Goal: Task Accomplishment & Management: Complete application form

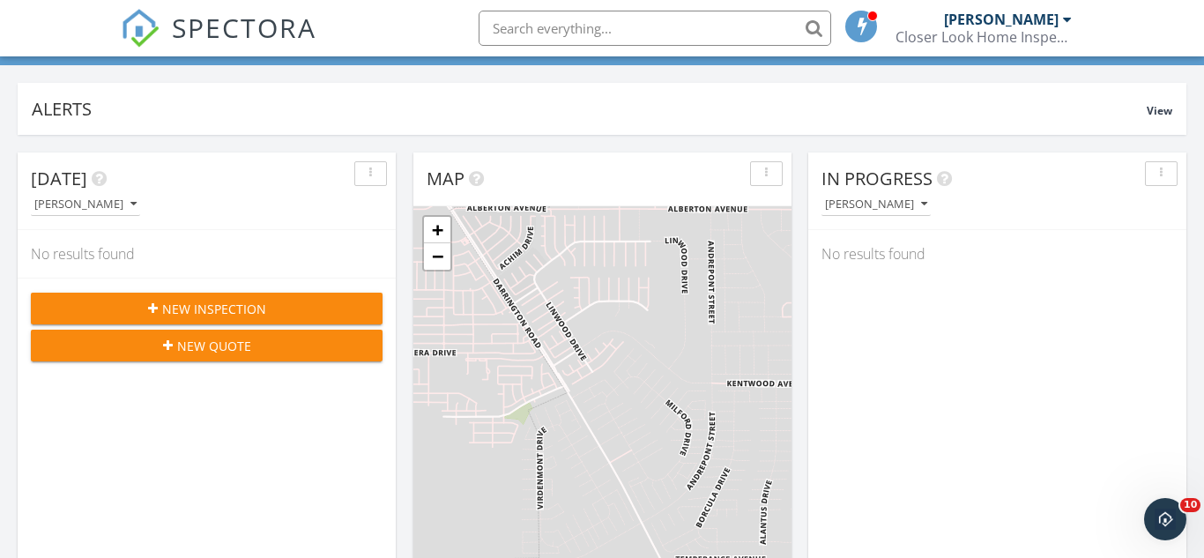
scroll to position [157, 0]
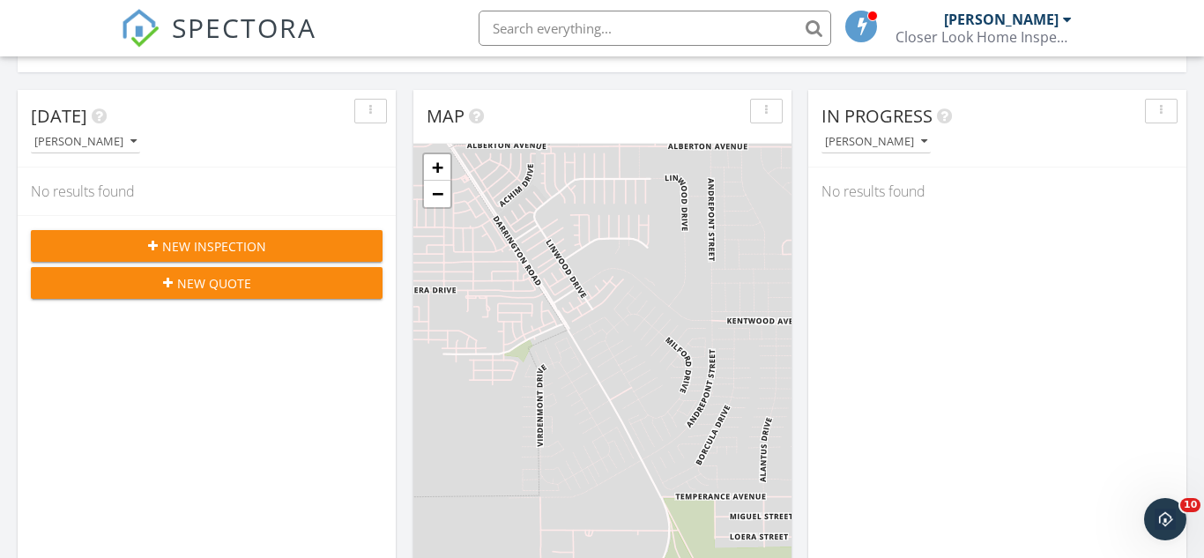
click at [310, 252] on div "New Inspection" at bounding box center [206, 246] width 323 height 19
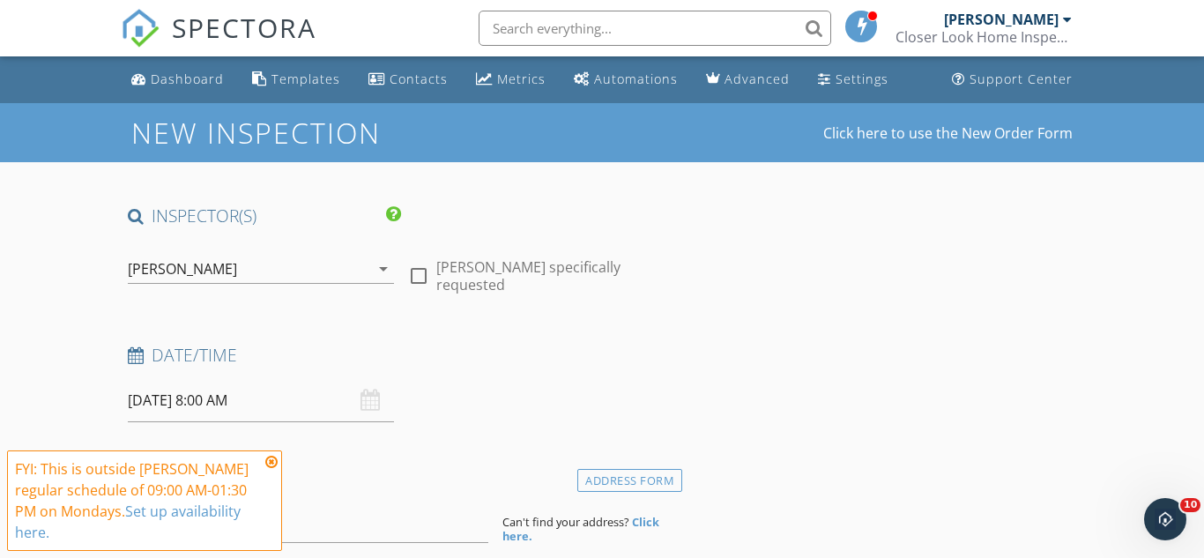
click at [162, 397] on input "[DATE] 8:00 AM" at bounding box center [261, 400] width 267 height 43
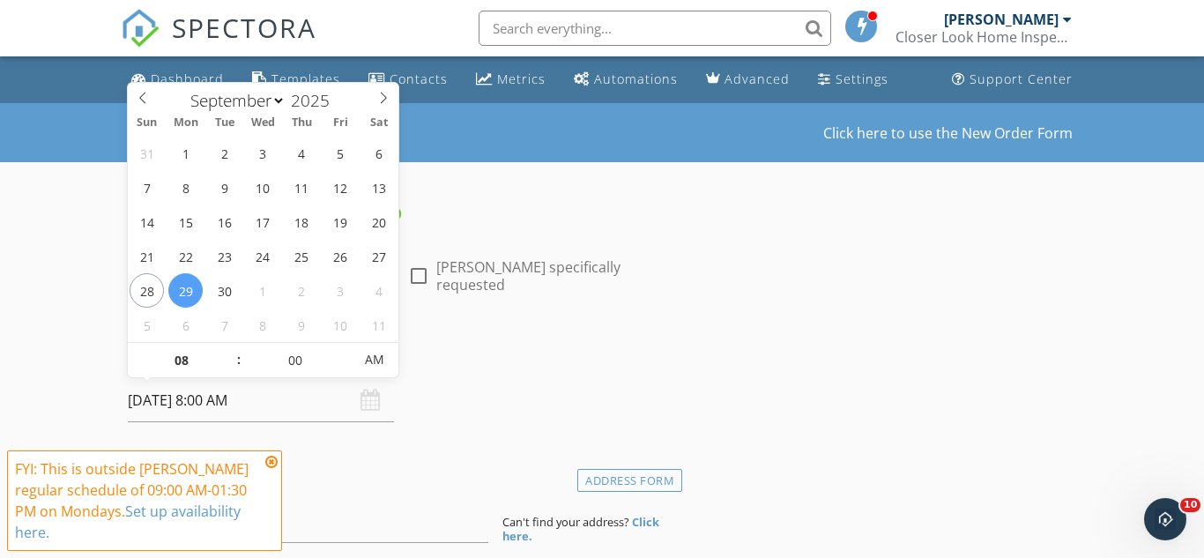
click at [208, 399] on input "[DATE] 8:00 AM" at bounding box center [261, 400] width 267 height 43
click at [223, 403] on input "[DATE] 8:00 AM" at bounding box center [261, 400] width 267 height 43
type input "09"
type input "[DATE] 9:00 AM"
click at [231, 348] on span at bounding box center [230, 352] width 12 height 18
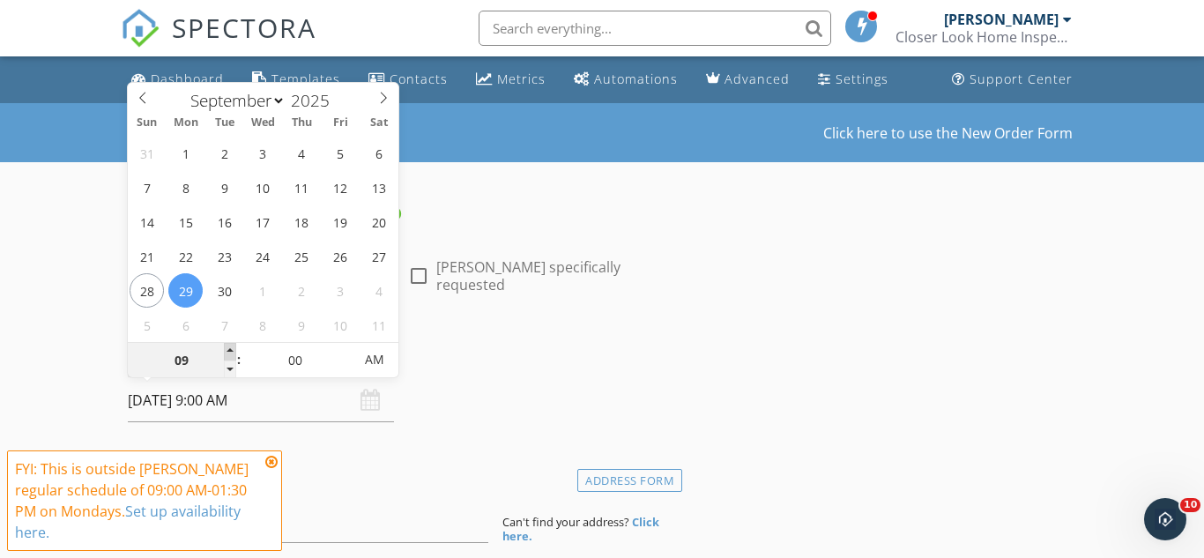
type input "10"
type input "[DATE] 10:00 AM"
click at [228, 347] on span at bounding box center [230, 352] width 12 height 18
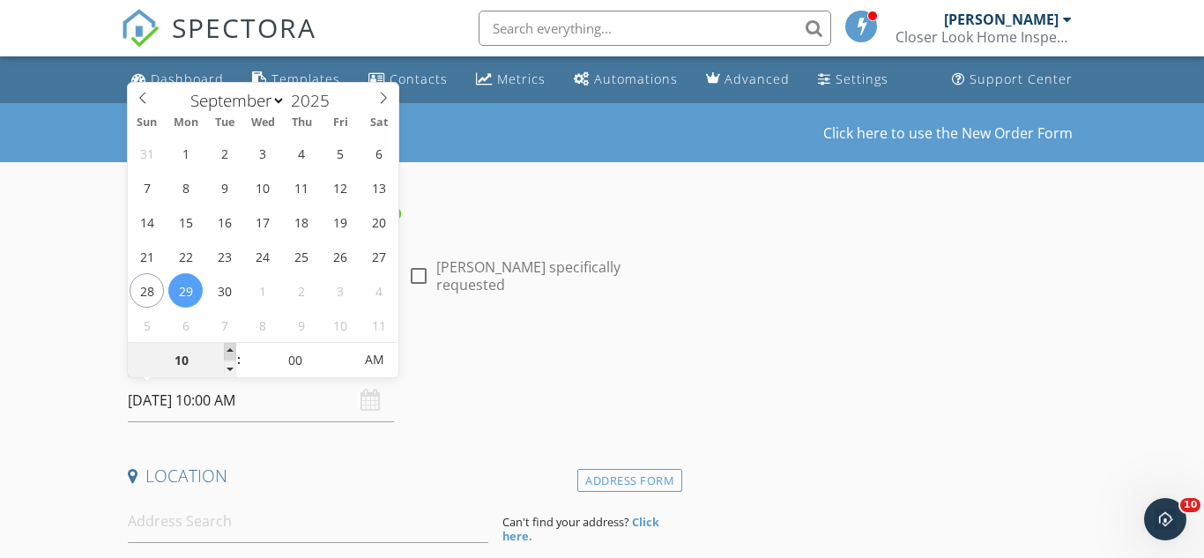
type input "11"
type input "[DATE] 11:00 AM"
click at [228, 347] on span at bounding box center [230, 352] width 12 height 18
type input "12"
type input "[DATE] 12:00 PM"
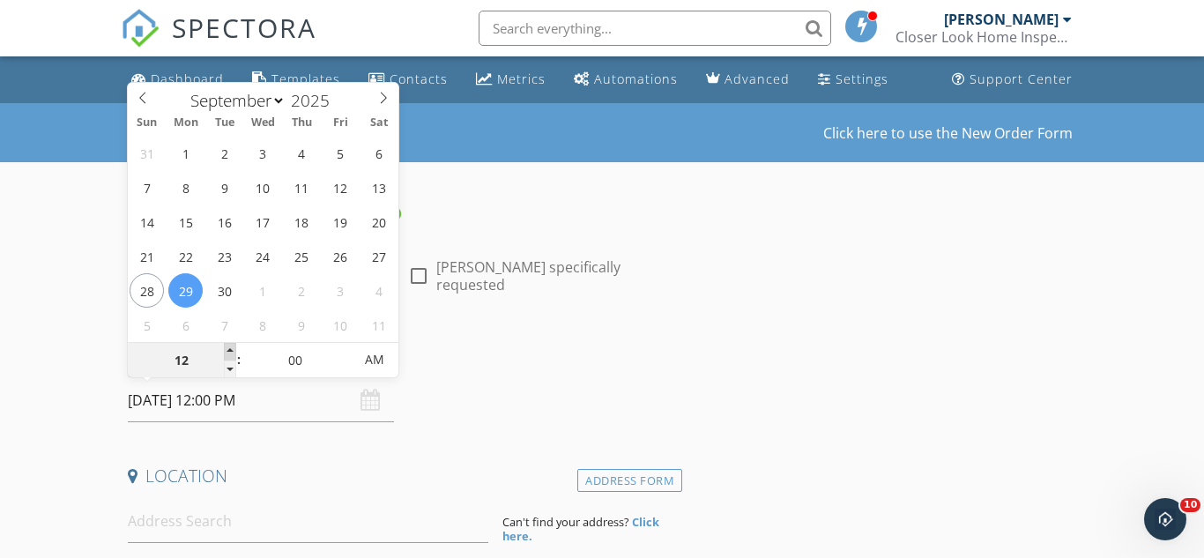
click at [228, 347] on span at bounding box center [230, 352] width 12 height 18
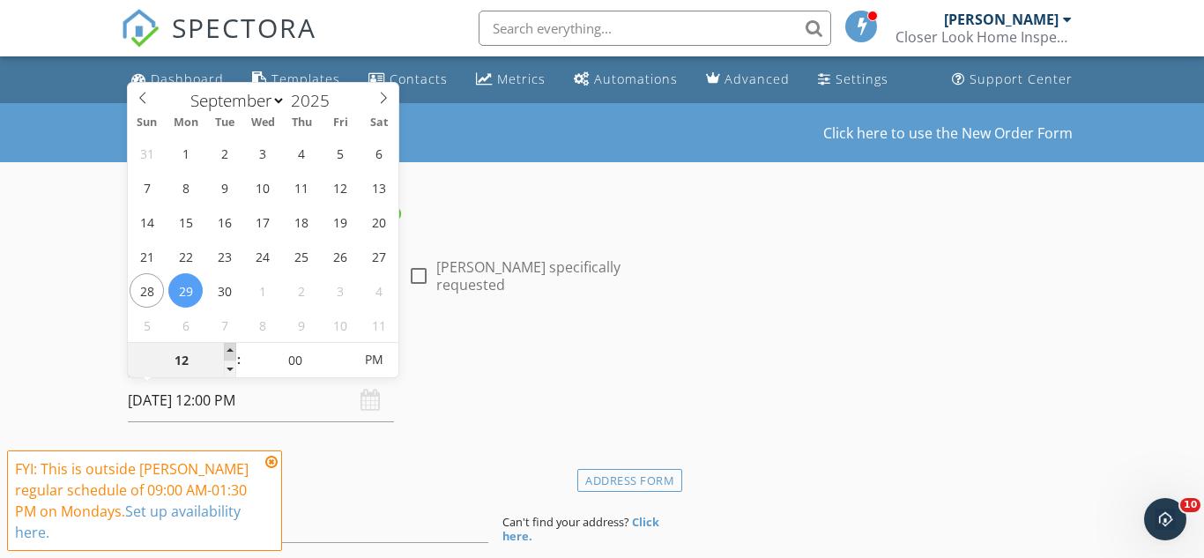
type input "01"
type input "[DATE] 1:00 PM"
click at [228, 347] on span at bounding box center [230, 352] width 12 height 18
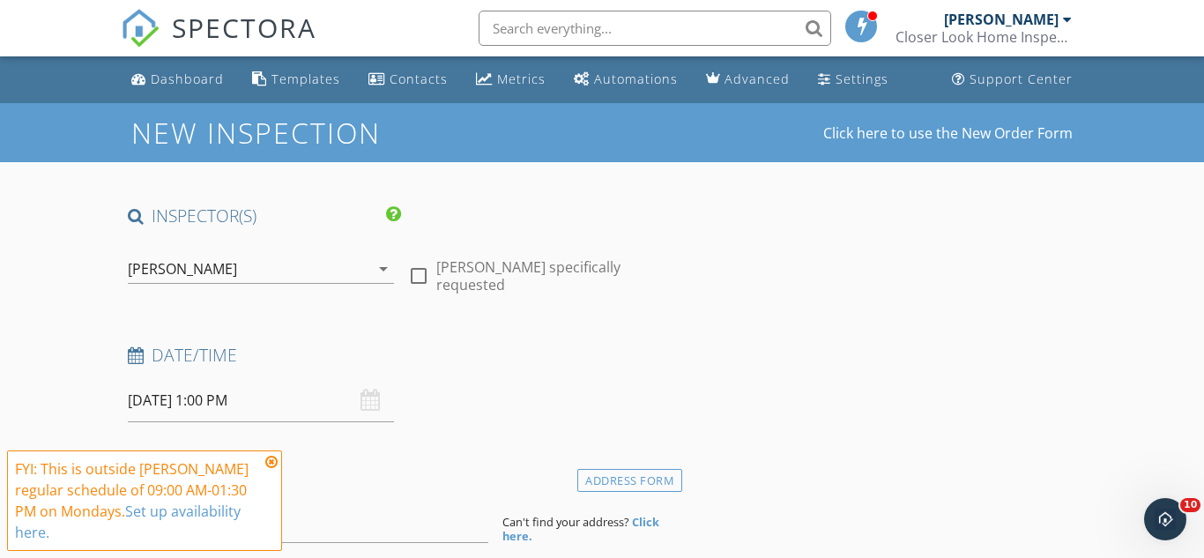
click at [269, 459] on icon at bounding box center [271, 462] width 12 height 14
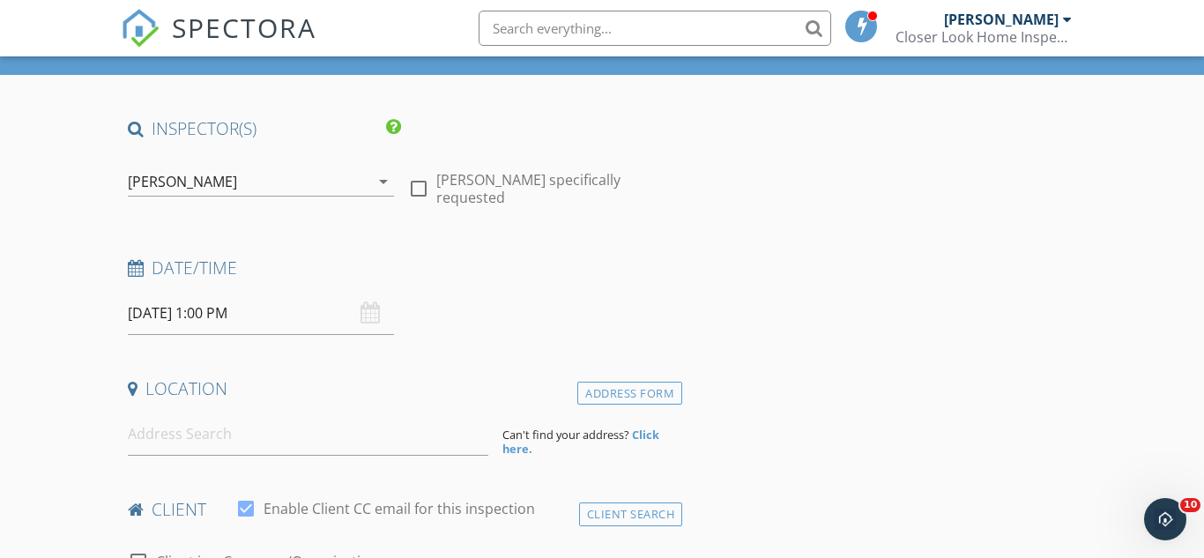
scroll to position [251, 0]
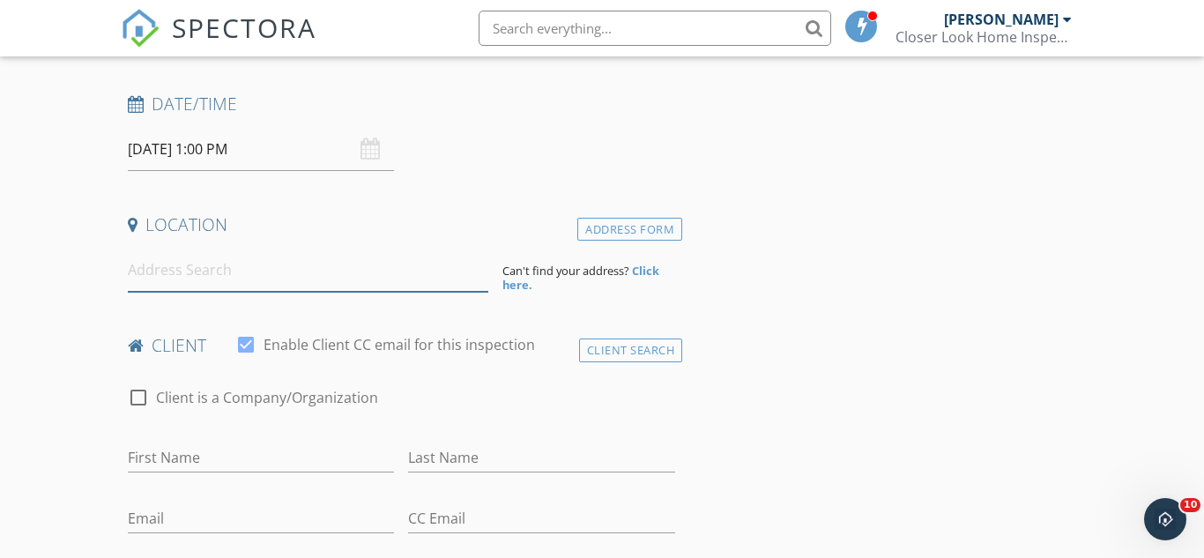
click at [165, 277] on input at bounding box center [308, 269] width 360 height 43
paste input "9865 Goby St, El Paso, TX 79924"
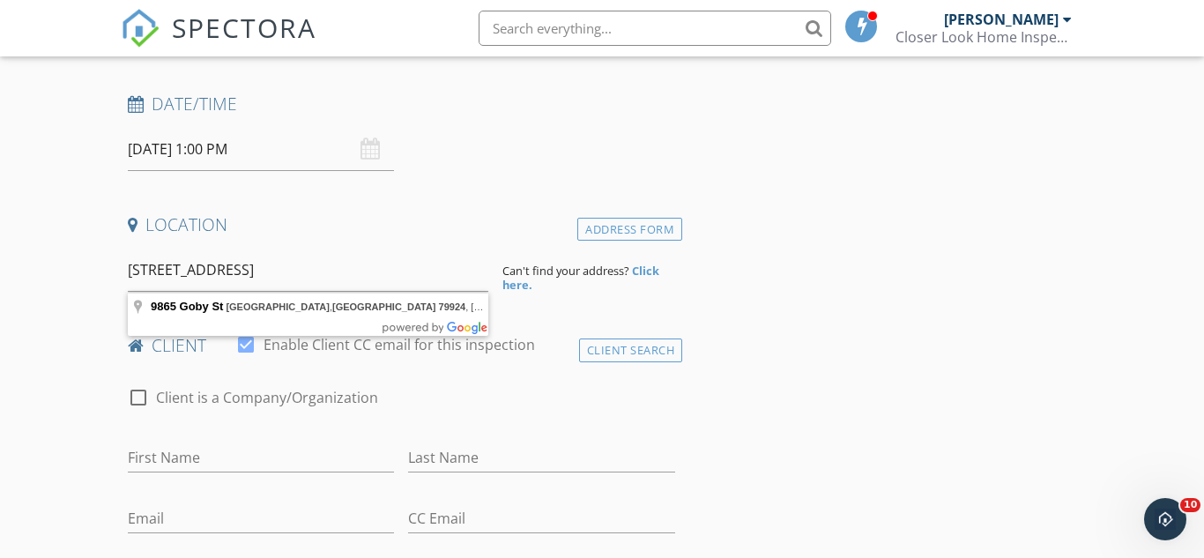
type input "9865 Goby St, El Paso, TX 79924, USA"
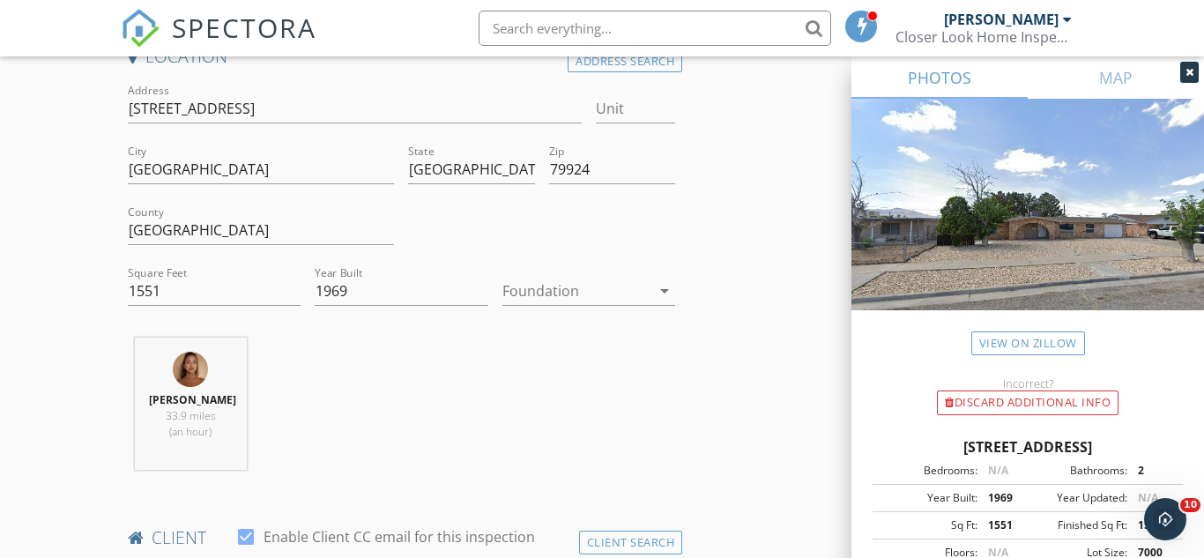
scroll to position [535, 0]
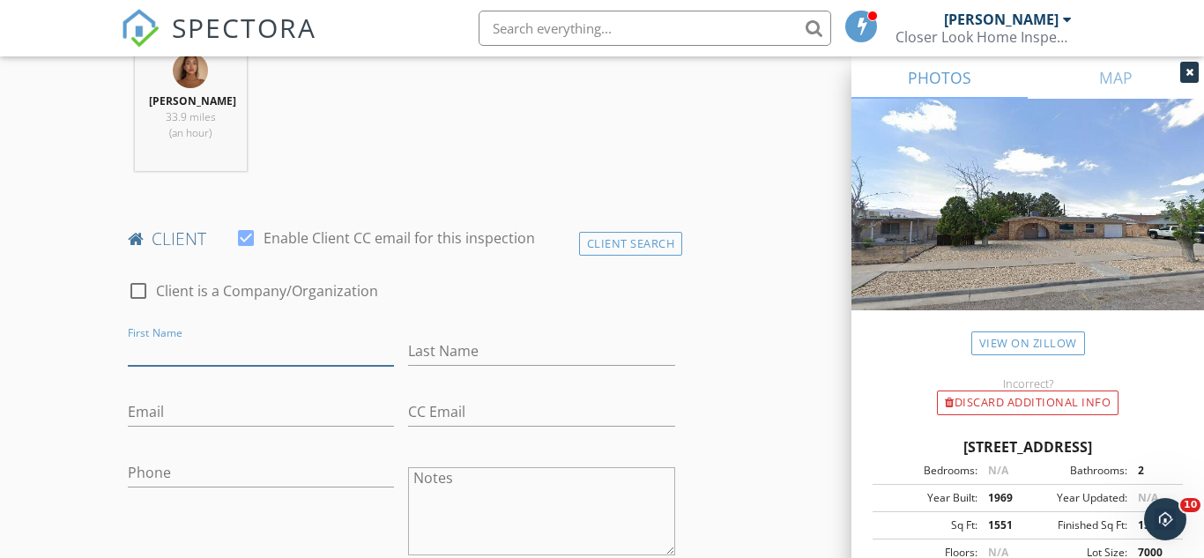
paste input "Iveth Ojeda"
click at [345, 353] on input "Iveth Ojeda" at bounding box center [261, 351] width 267 height 29
type input "Iveth"
click at [404, 341] on div "Last Name" at bounding box center [541, 353] width 281 height 61
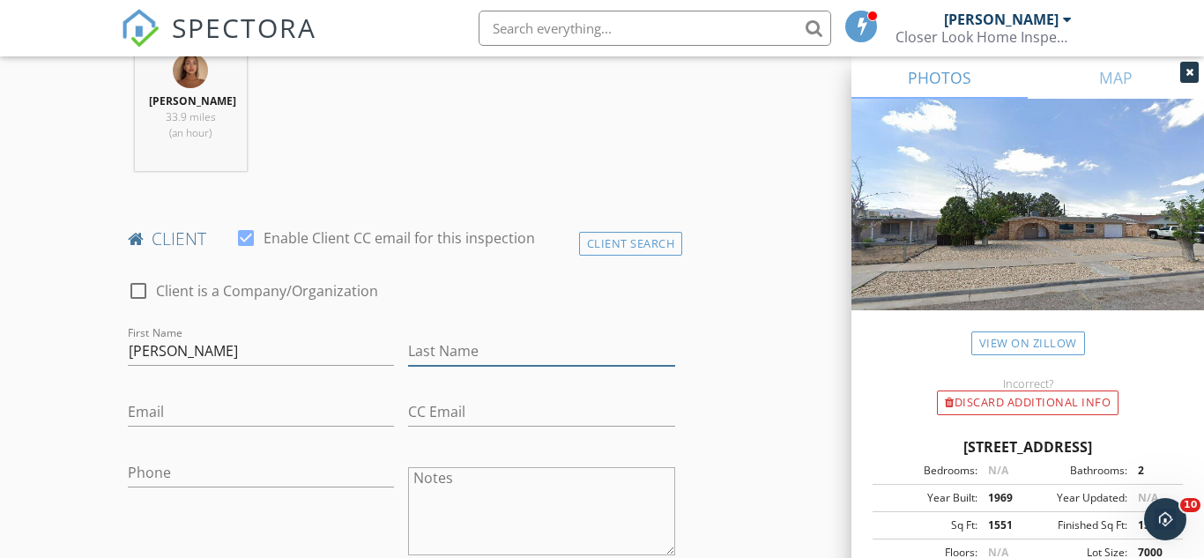
click at [436, 348] on input "Last Name" at bounding box center [541, 351] width 267 height 29
paste input "Iveth Ojeda"
drag, startPoint x: 440, startPoint y: 345, endPoint x: 376, endPoint y: 344, distance: 63.5
click at [376, 344] on div "check_box_outline_blank Client is a Company/Organization First Name Iveth Last …" at bounding box center [401, 491] width 561 height 456
type input "Ojeda"
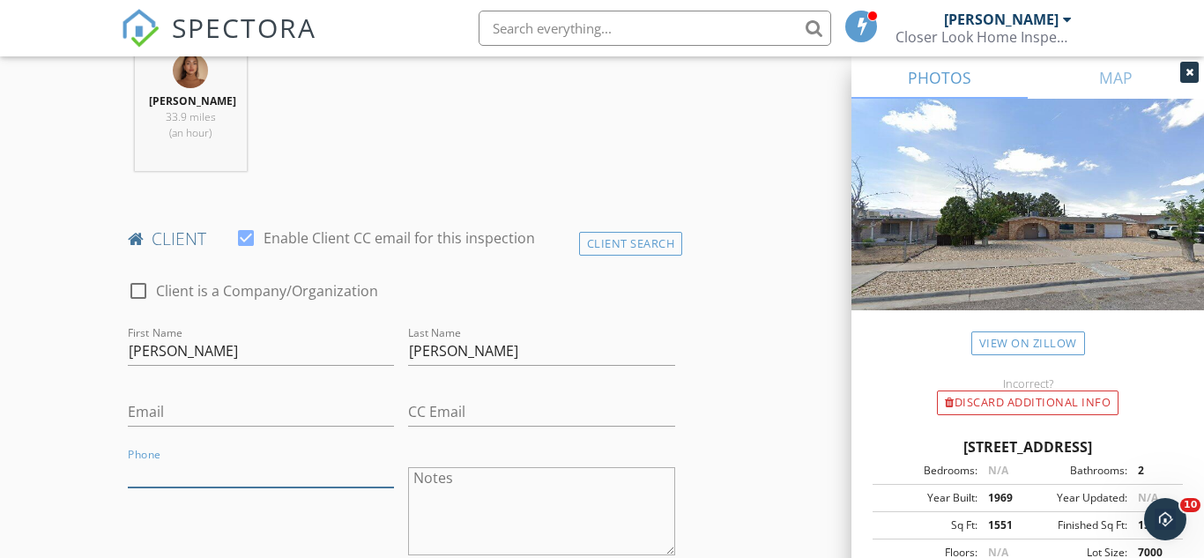
click at [167, 479] on input "Phone" at bounding box center [261, 472] width 267 height 29
paste input "915-633-5288"
type input "915-633-5288"
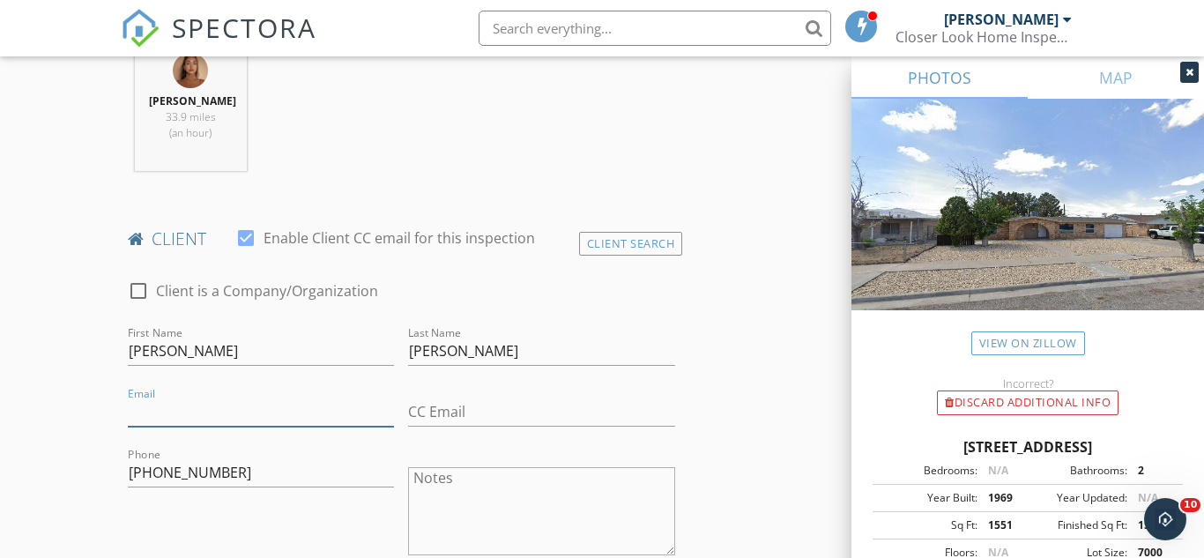
paste input "iveth.moroni@gmail.com"
type input "iveth.moroni@gmail.com"
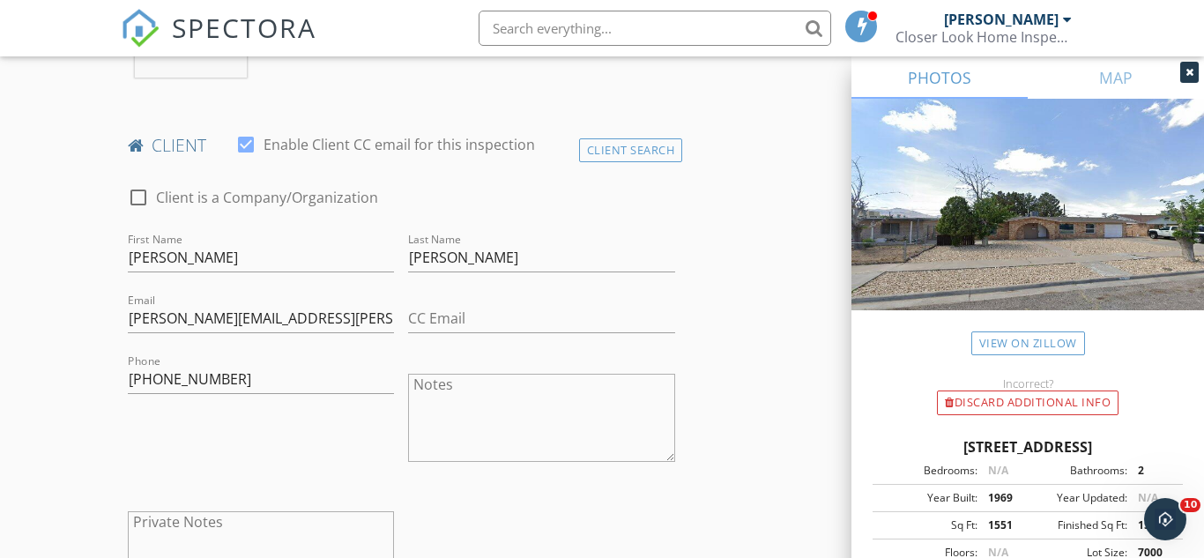
scroll to position [1175, 0]
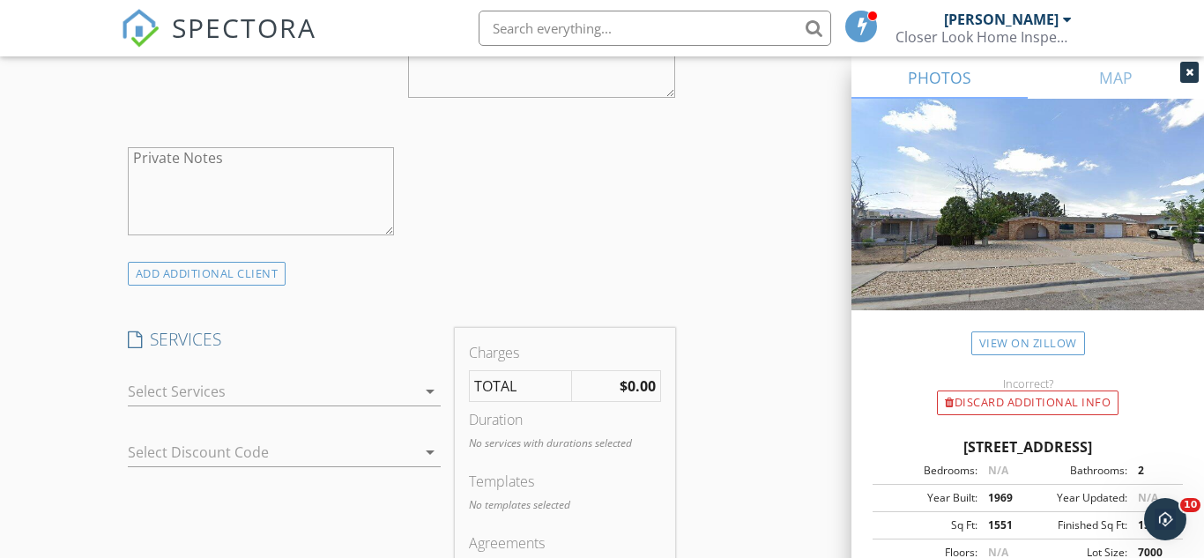
click at [283, 390] on div at bounding box center [272, 391] width 289 height 28
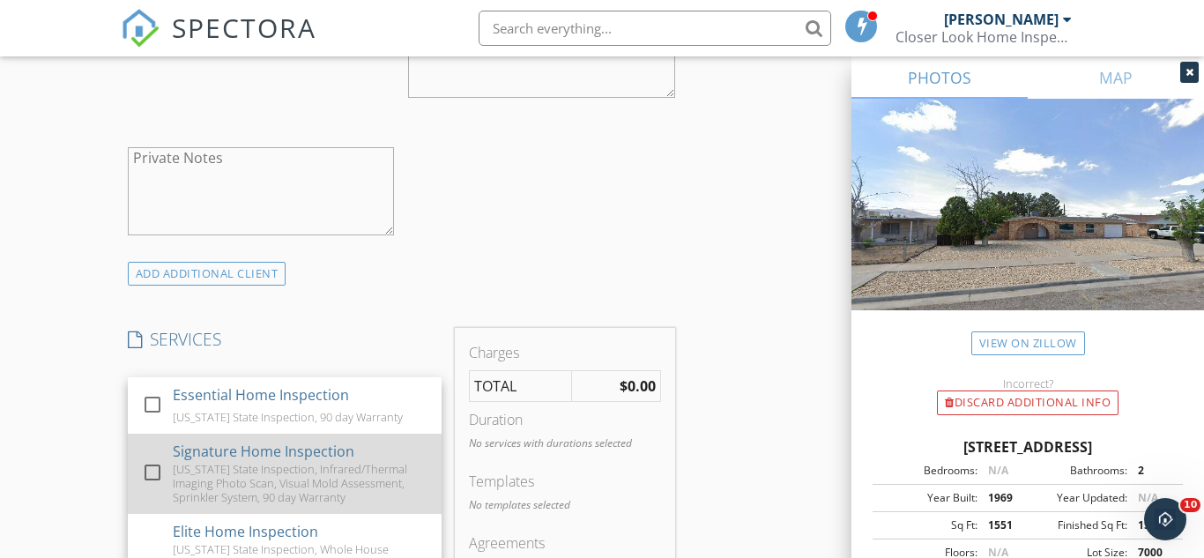
click at [267, 468] on div "Texas State Inspection, Infrared/Thermal Imaging Photo Scan, Visual Mold Assess…" at bounding box center [300, 483] width 255 height 42
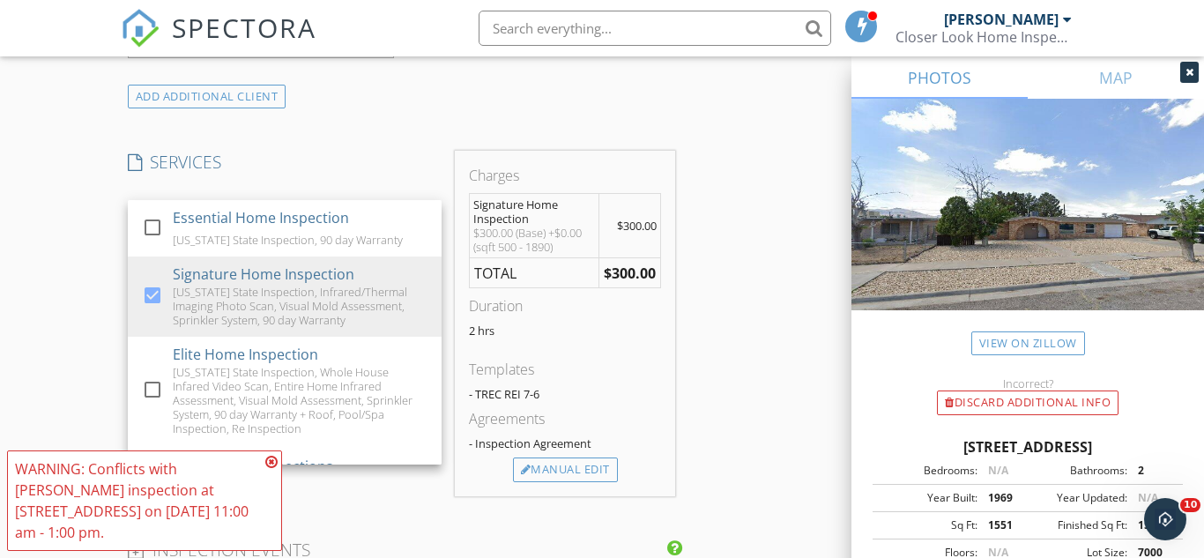
scroll to position [1358, 0]
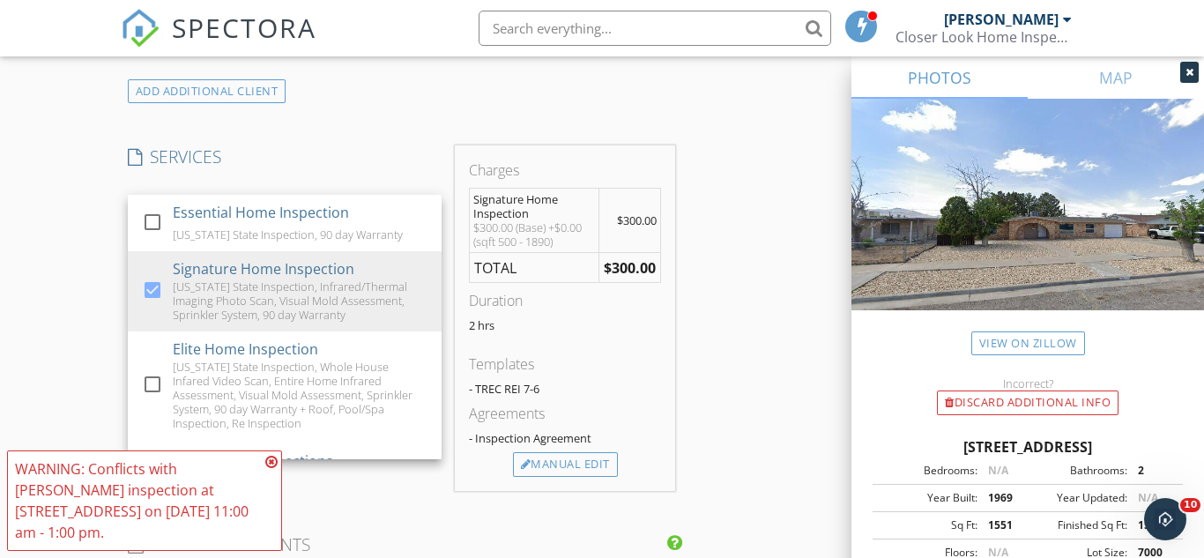
click at [275, 456] on icon at bounding box center [271, 462] width 12 height 14
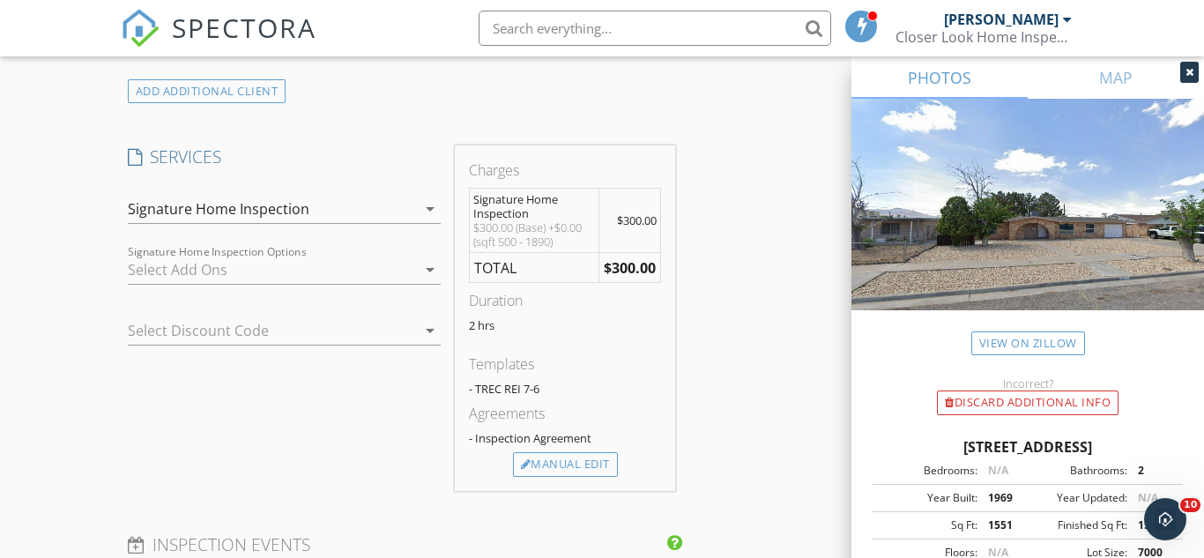
click at [344, 470] on div "SERVICES check_box_outline_blank Essential Home Inspection Texas State Inspecti…" at bounding box center [285, 317] width 328 height 345
click at [382, 248] on div "check_box_outline_blank Pool/Spa check_box_outline_blank Whole House Infrared V…" at bounding box center [285, 273] width 314 height 57
click at [378, 274] on div at bounding box center [272, 270] width 289 height 28
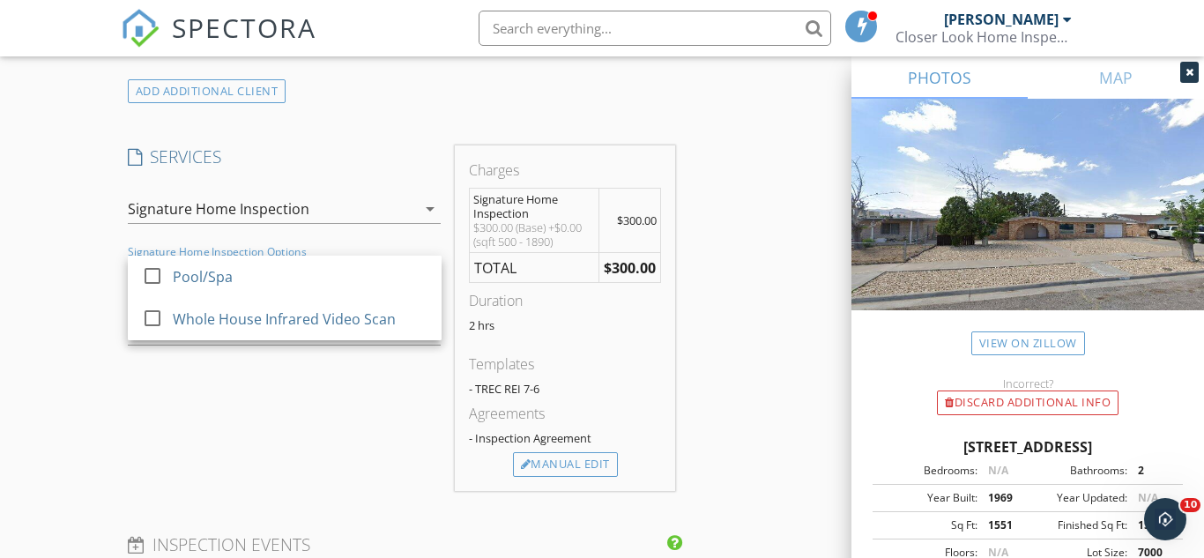
click at [762, 226] on div "INSPECTOR(S) check_box Asheigh Flores PRIMARY Asheigh Flores arrow_drop_down ch…" at bounding box center [602, 372] width 963 height 3050
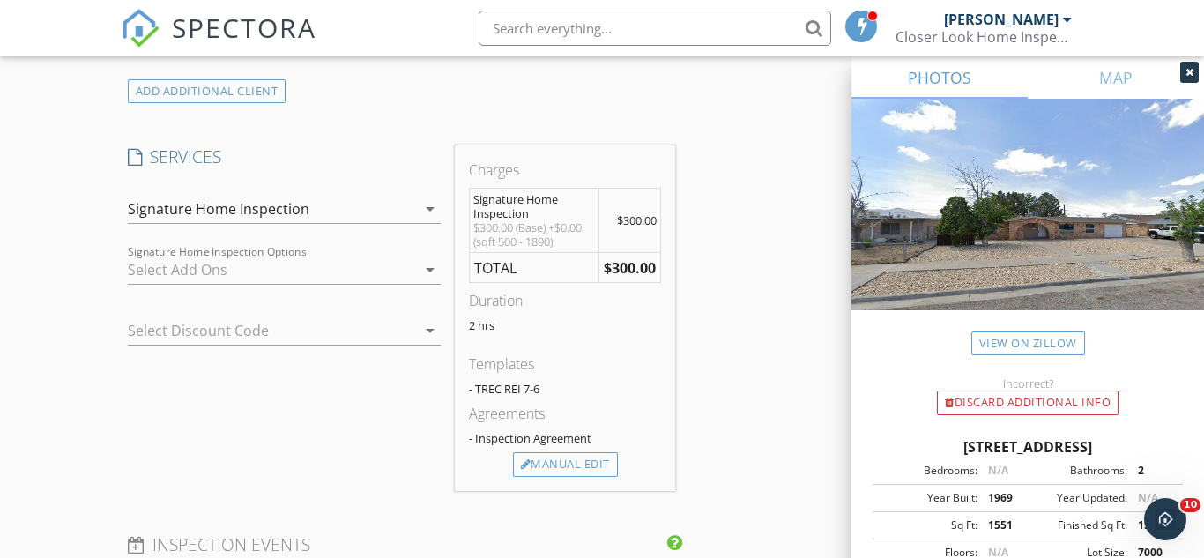
scroll to position [1376, 0]
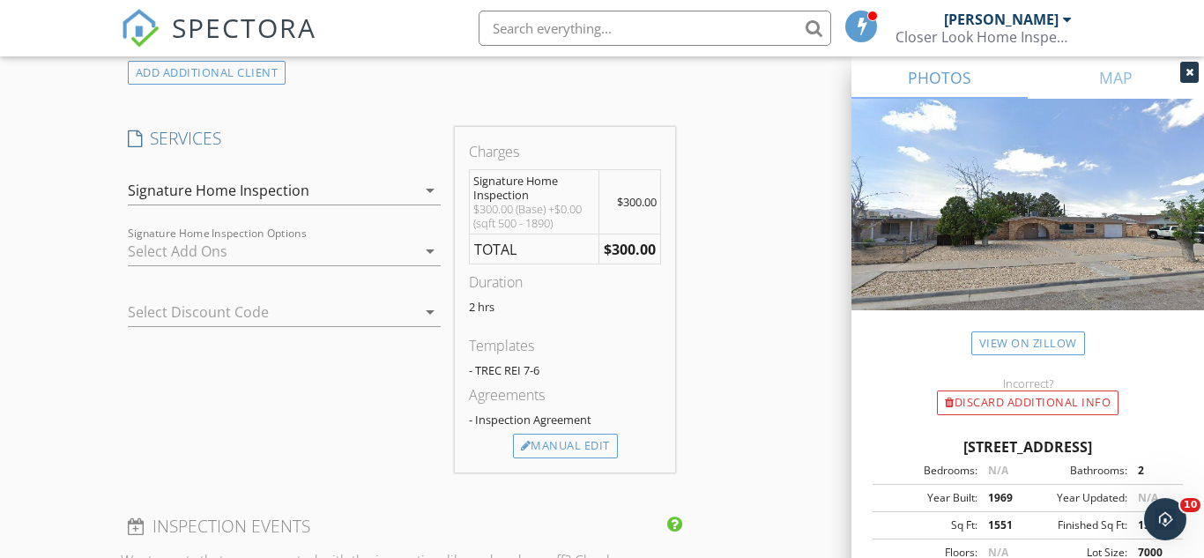
click at [537, 434] on div "Manual Edit" at bounding box center [565, 446] width 105 height 25
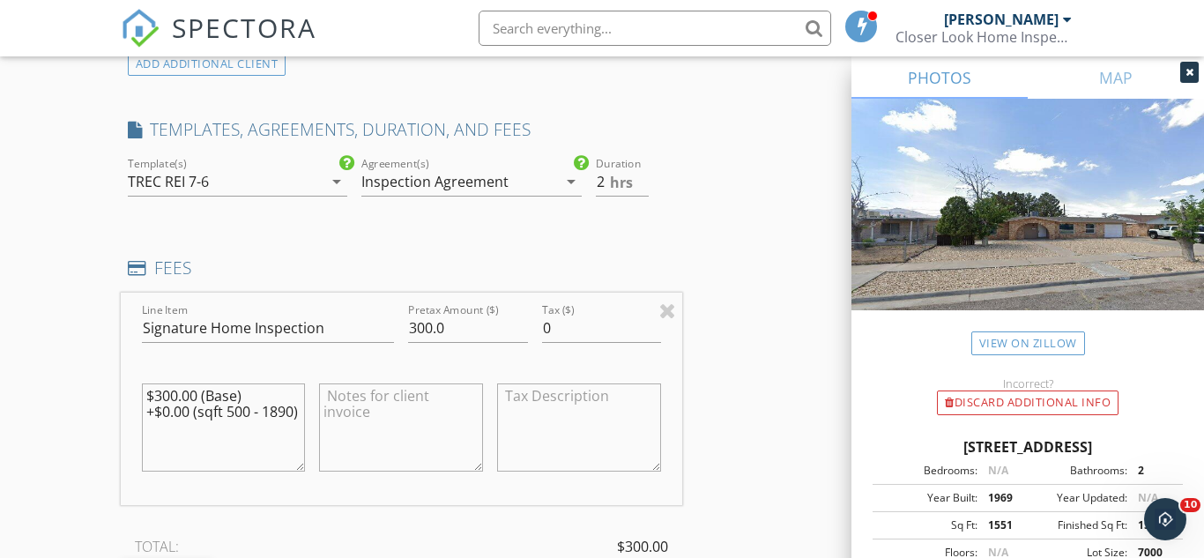
click at [248, 412] on textarea "$300.00 (Base) +$0.00 (sqft 500 - 1890)" at bounding box center [224, 427] width 164 height 88
click at [248, 410] on textarea "$300.00 (Base) +$0.00 (sqft 500 - 1890)" at bounding box center [224, 427] width 164 height 88
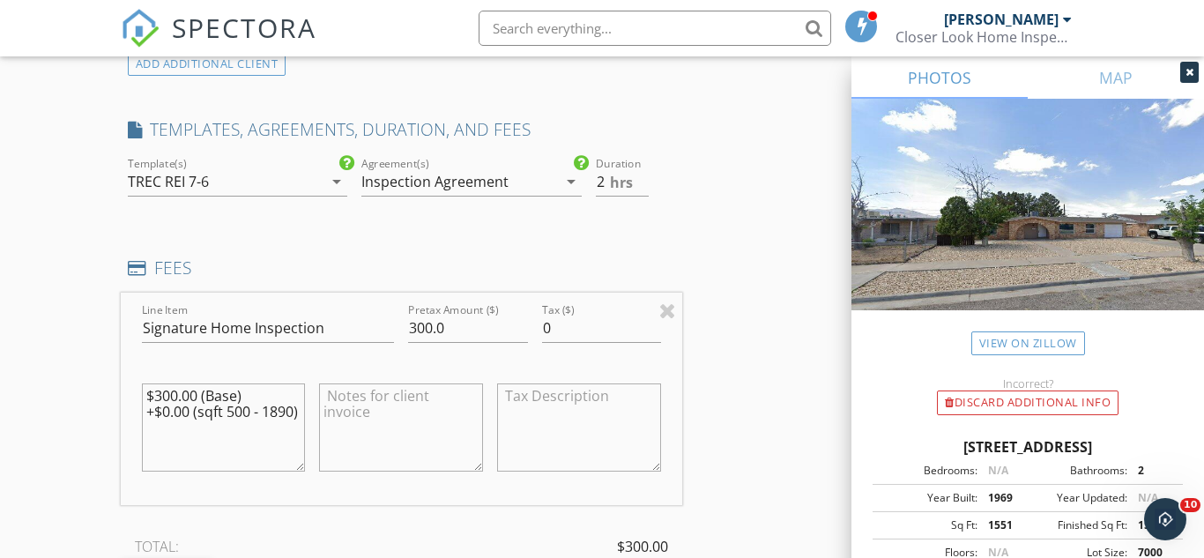
click at [248, 410] on textarea "$300.00 (Base) +$0.00 (sqft 500 - 1890)" at bounding box center [224, 427] width 164 height 88
type textarea "$300.00 (Base)"
click at [159, 399] on textarea "$300.00 (Base)" at bounding box center [224, 427] width 164 height 88
click at [159, 397] on textarea "$300.00 (Base)" at bounding box center [224, 427] width 164 height 88
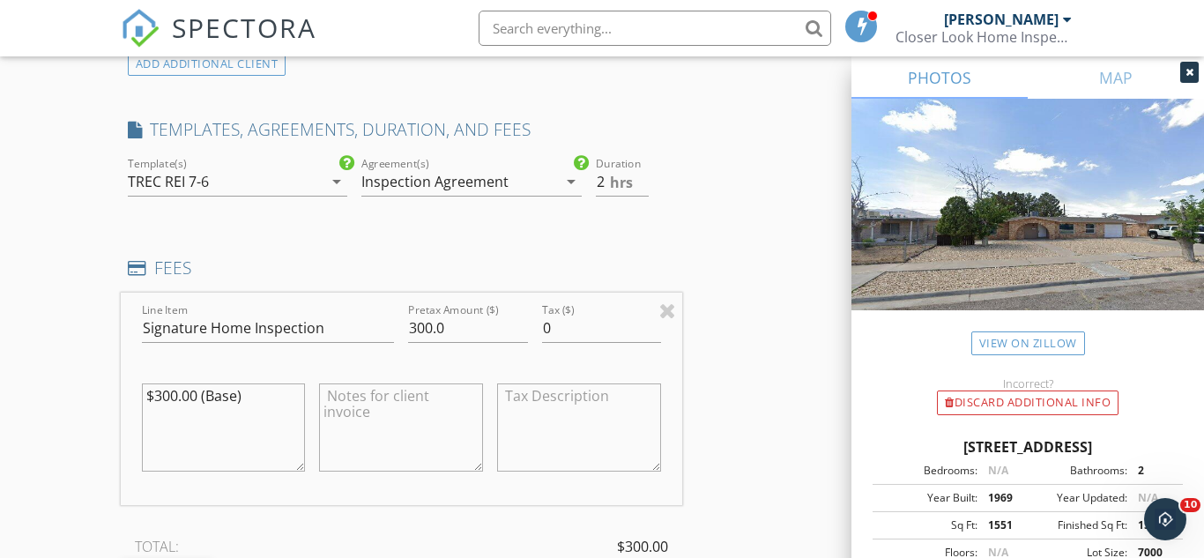
click at [159, 397] on textarea "$300.00 (Base)" at bounding box center [224, 427] width 164 height 88
click at [424, 323] on input "300.0" at bounding box center [467, 328] width 119 height 29
drag, startPoint x: 424, startPoint y: 323, endPoint x: 414, endPoint y: 322, distance: 9.7
click at [414, 322] on input "300.0" at bounding box center [467, 328] width 119 height 29
type input "330.0"
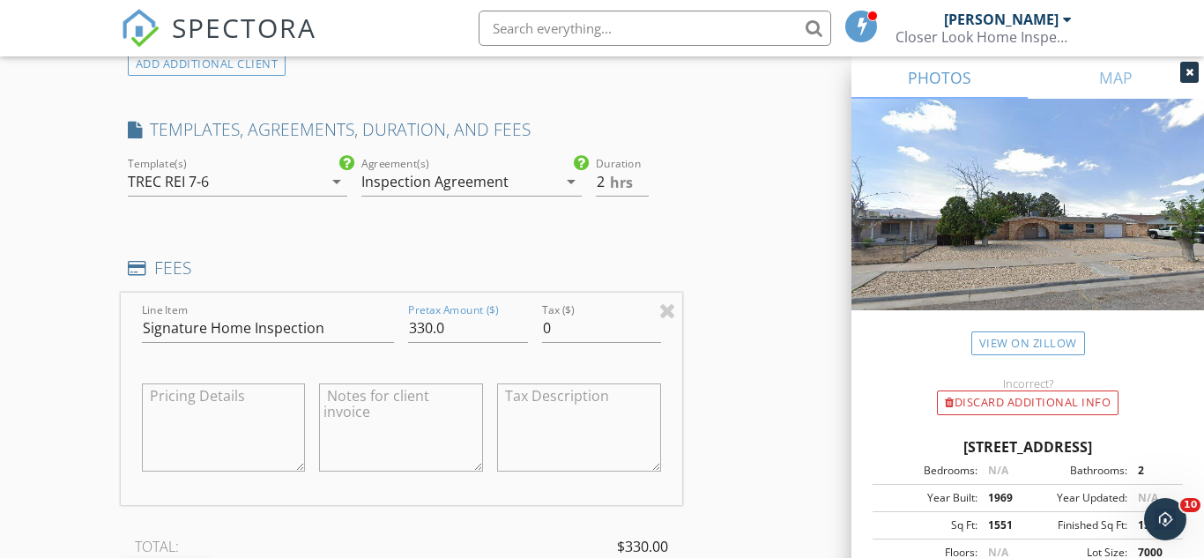
click at [88, 412] on div "New Inspection Click here to use the New Order Form INSPECTOR(S) check_box Ashe…" at bounding box center [602, 390] width 1204 height 3345
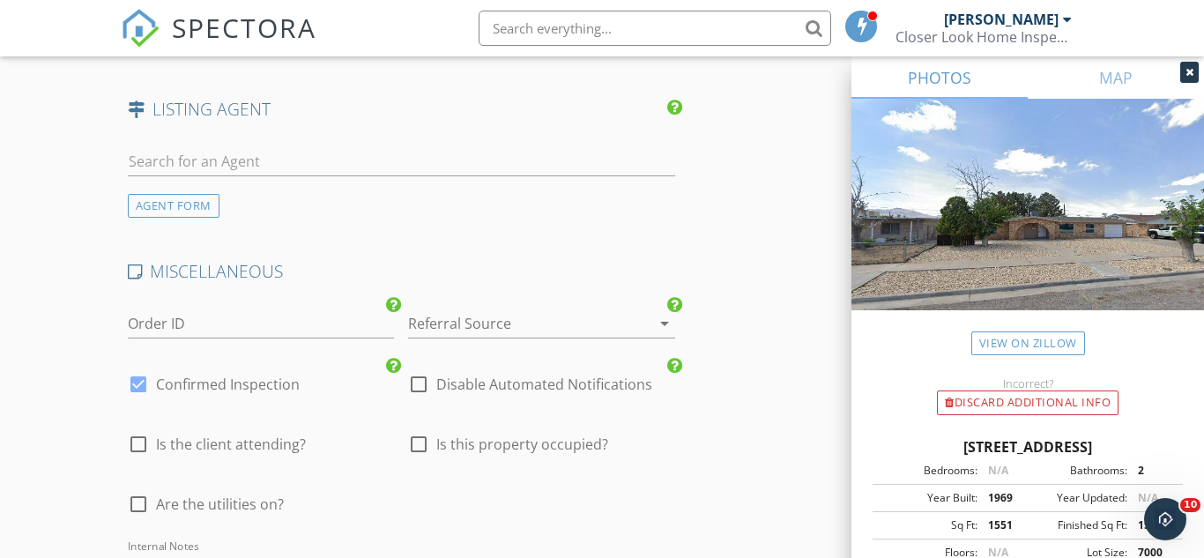
scroll to position [2478, 0]
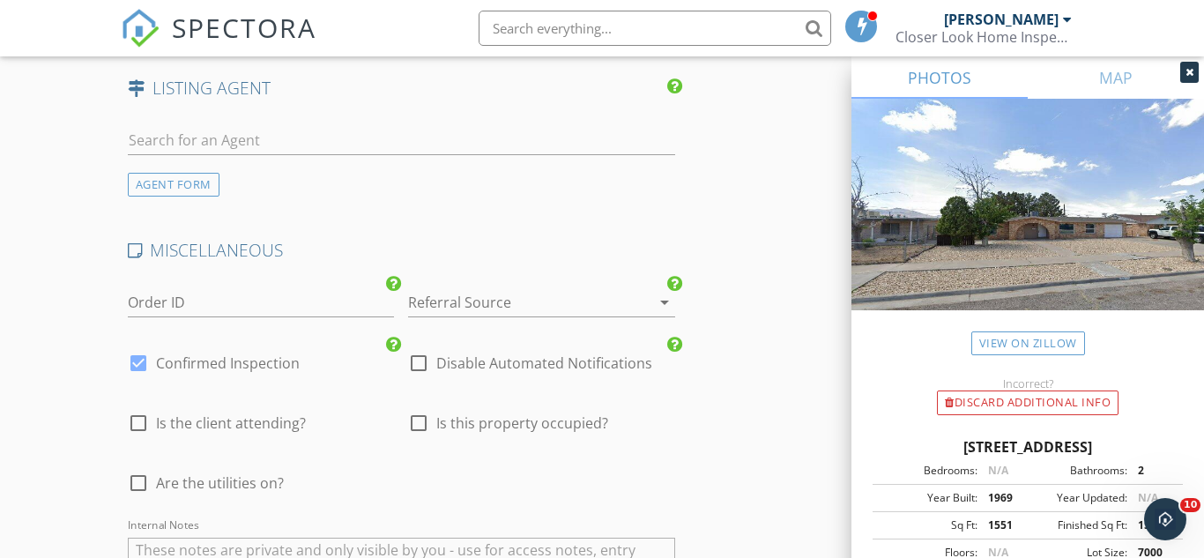
click at [138, 490] on div at bounding box center [138, 483] width 30 height 30
checkbox input "true"
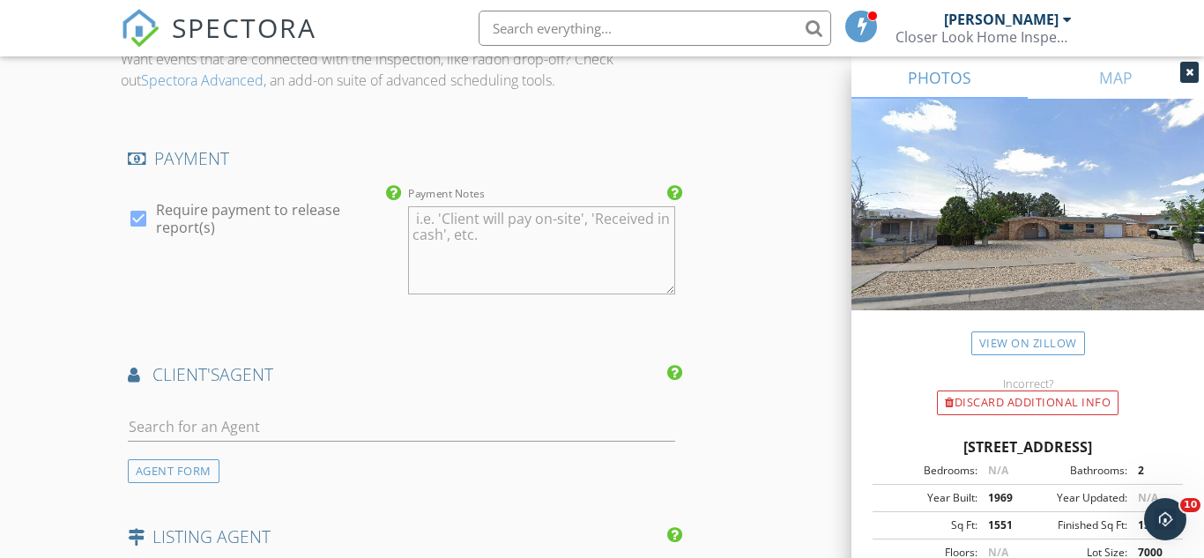
scroll to position [2891, 0]
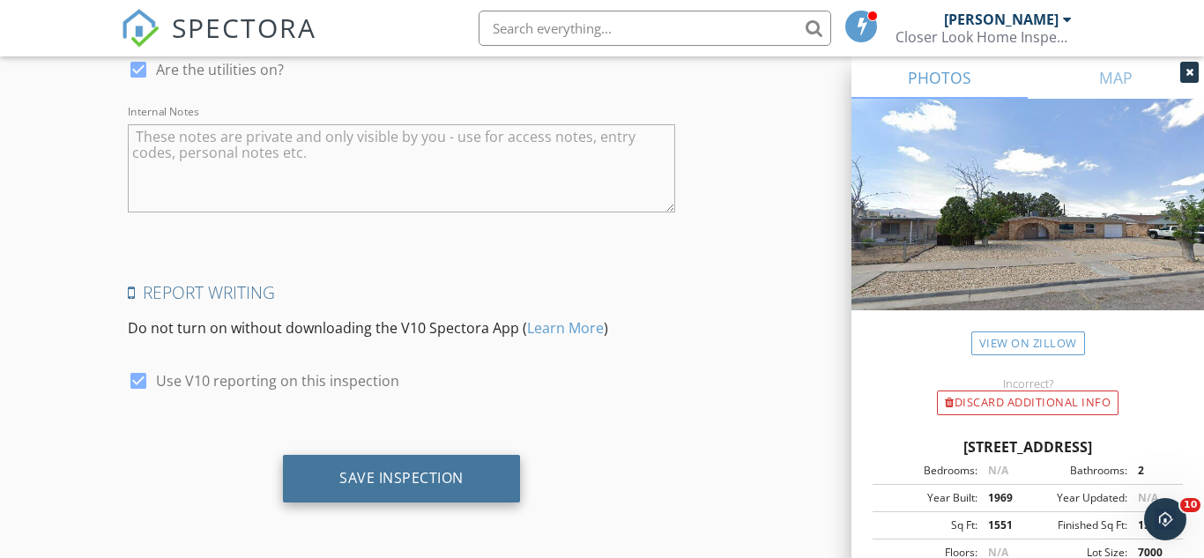
click at [410, 482] on div "Save Inspection" at bounding box center [401, 478] width 124 height 18
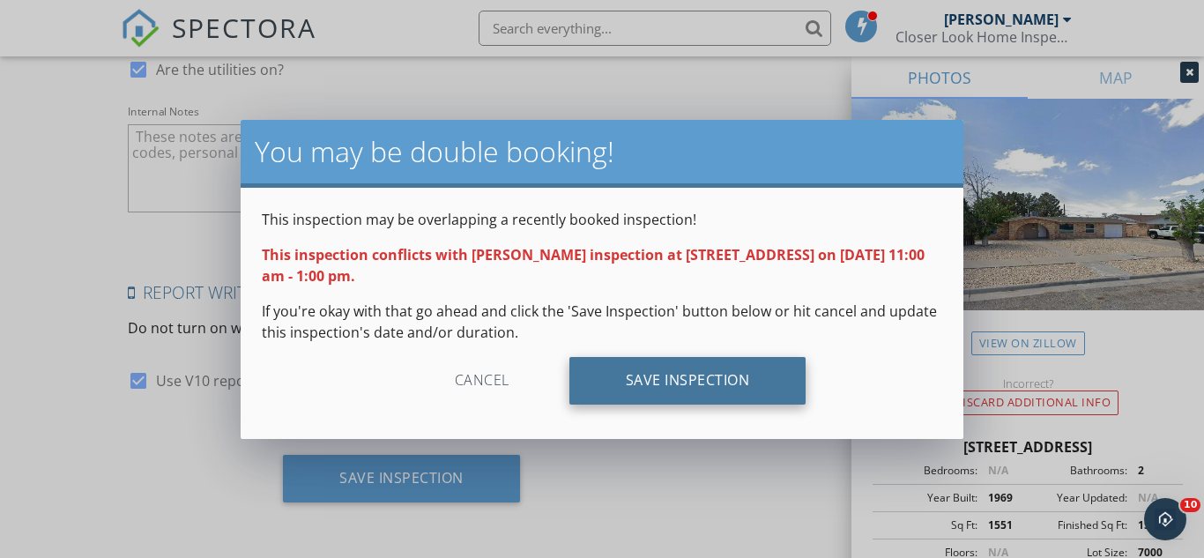
click at [673, 383] on div "Save Inspection" at bounding box center [687, 381] width 237 height 48
